Goal: Information Seeking & Learning: Find specific fact

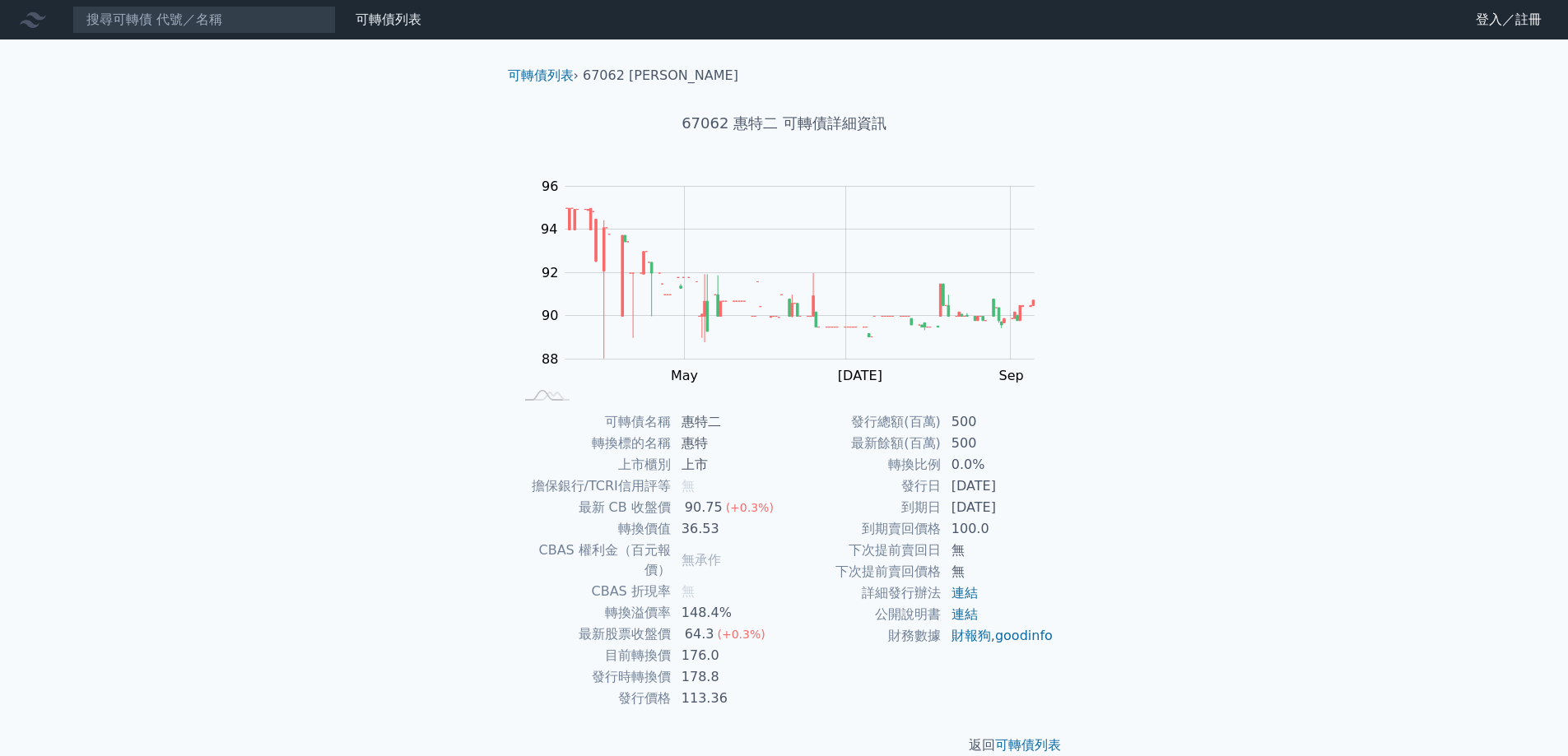
scroll to position [6, 0]
drag, startPoint x: 280, startPoint y: 5, endPoint x: 272, endPoint y: 13, distance: 11.3
click at [277, 8] on nav "可轉債列表 財務數據 可轉債列表 財務數據 登入／註冊 登入／註冊" at bounding box center [784, 20] width 1568 height 39
click at [255, 21] on input at bounding box center [203, 20] width 263 height 28
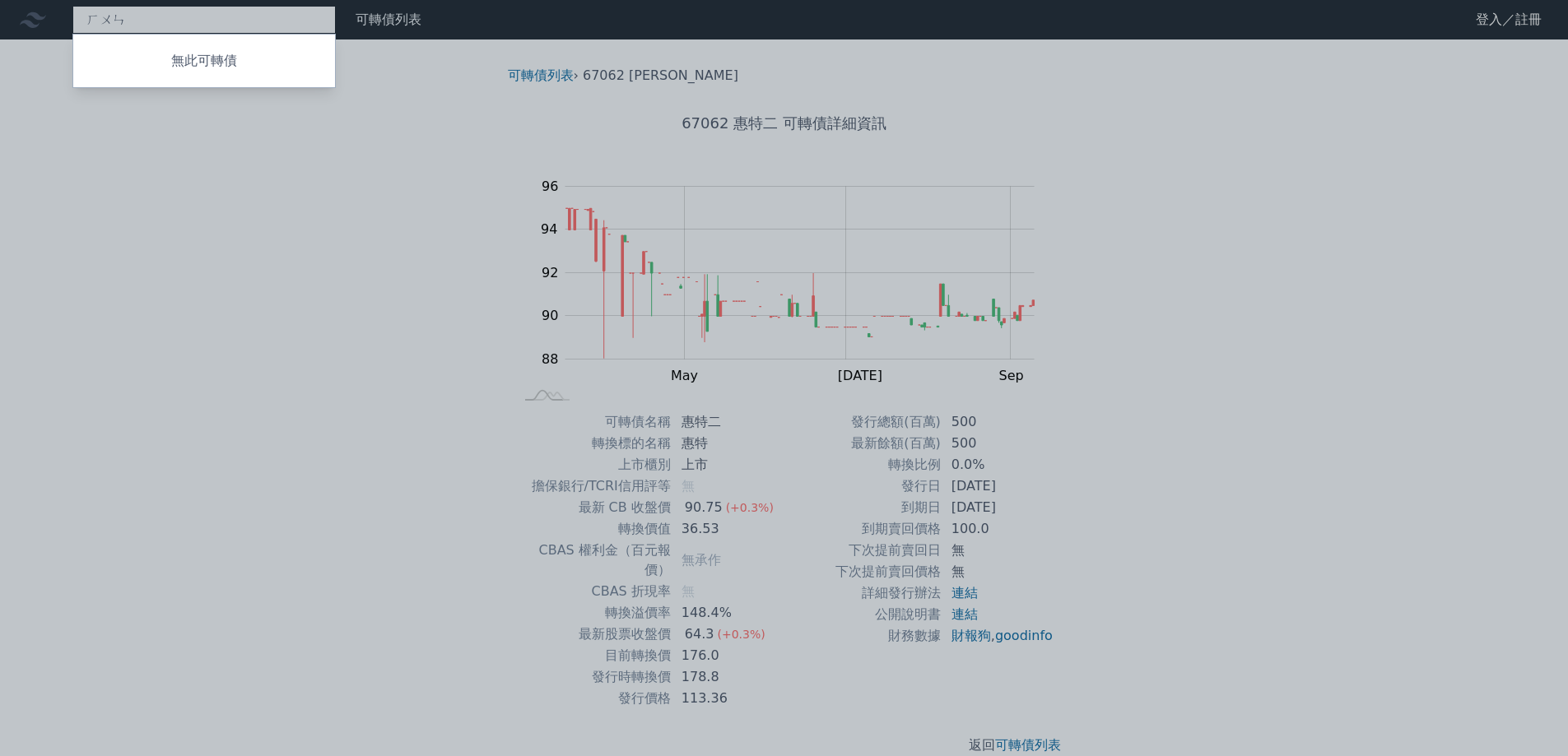
type input "混"
type input "惠特"
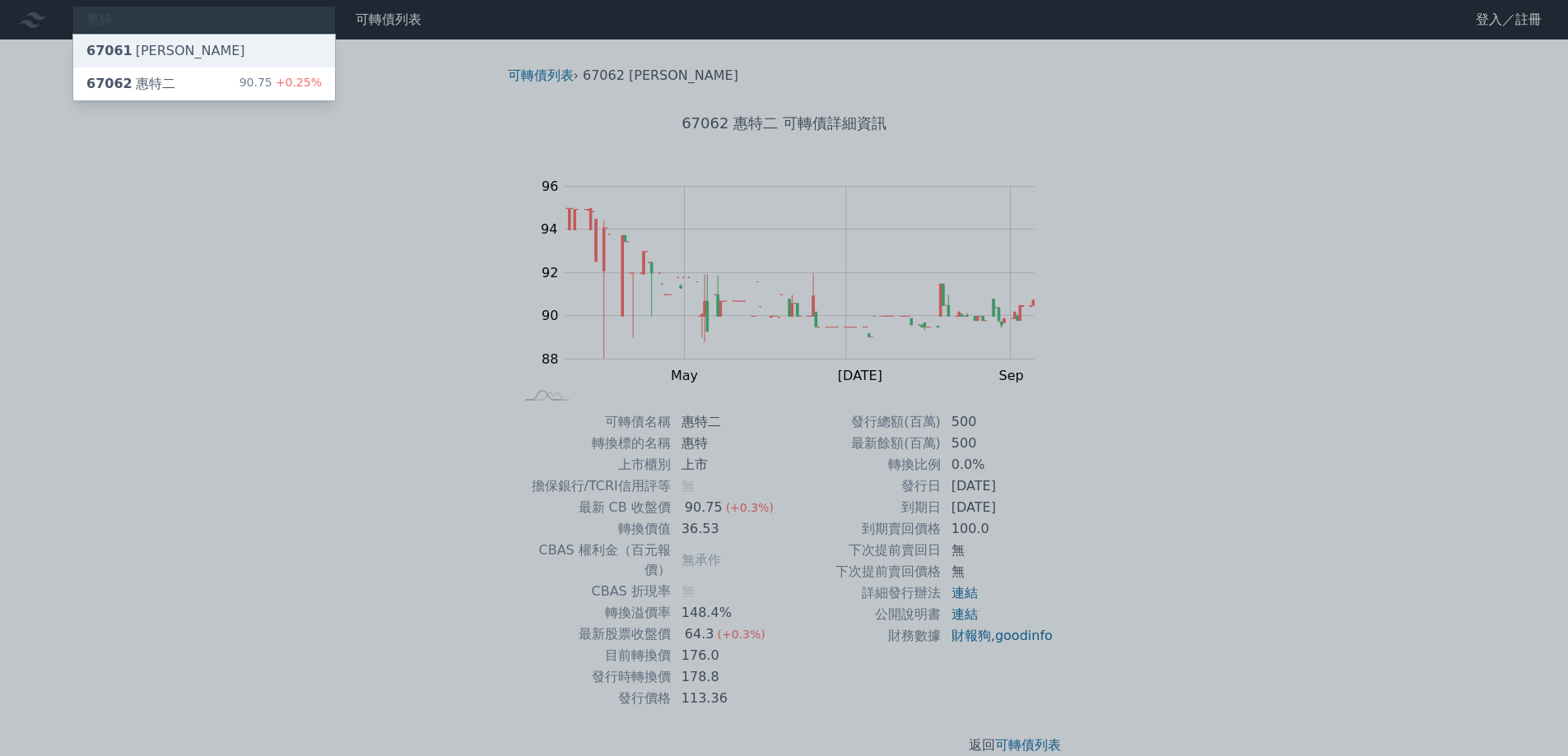
click at [222, 38] on div "67061 [PERSON_NAME]" at bounding box center [204, 51] width 262 height 33
